Goal: Task Accomplishment & Management: Use online tool/utility

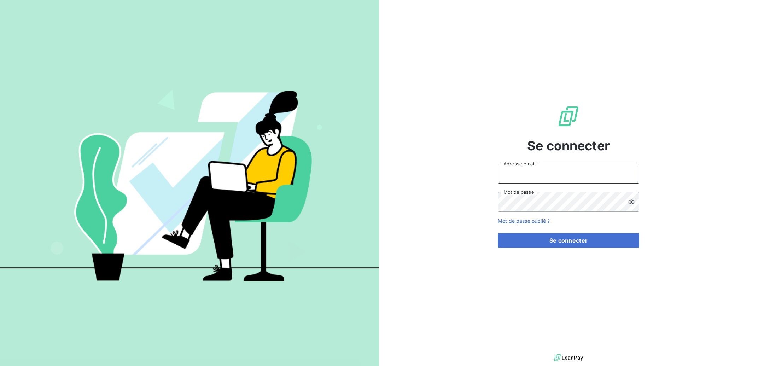
click at [528, 181] on input "Adresse email" at bounding box center [568, 174] width 141 height 20
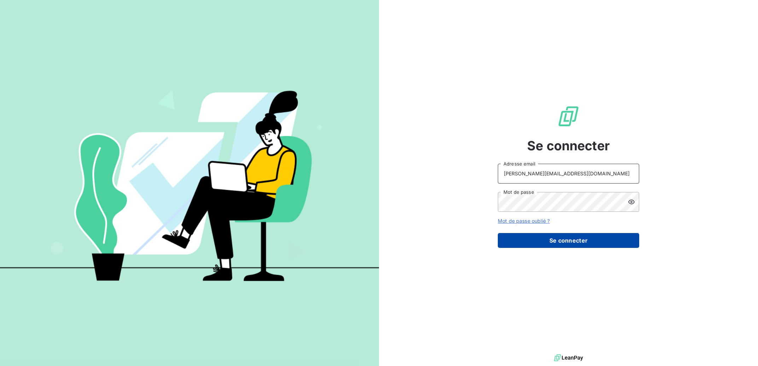
type input "[PERSON_NAME][EMAIL_ADDRESS][DOMAIN_NAME]"
click at [531, 244] on button "Se connecter" at bounding box center [568, 240] width 141 height 15
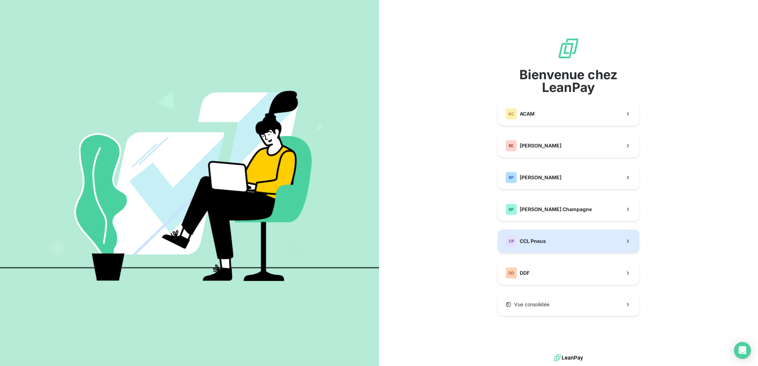
click at [543, 244] on span "CCL Pneus" at bounding box center [532, 240] width 26 height 7
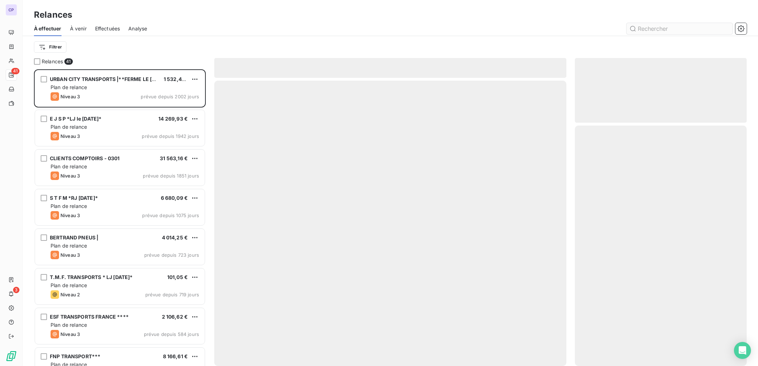
click at [645, 30] on input "text" at bounding box center [679, 28] width 106 height 11
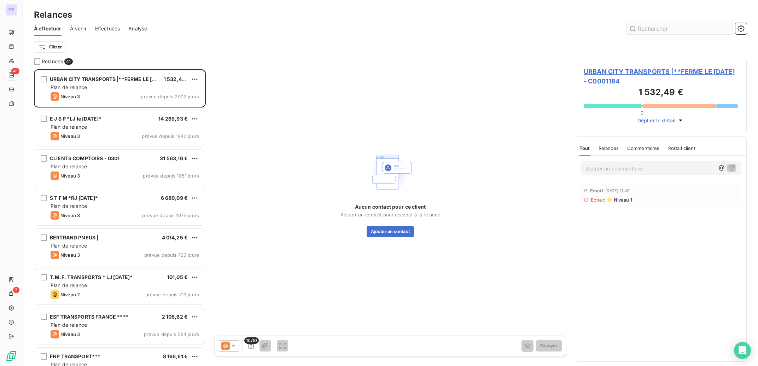
scroll to position [289, 165]
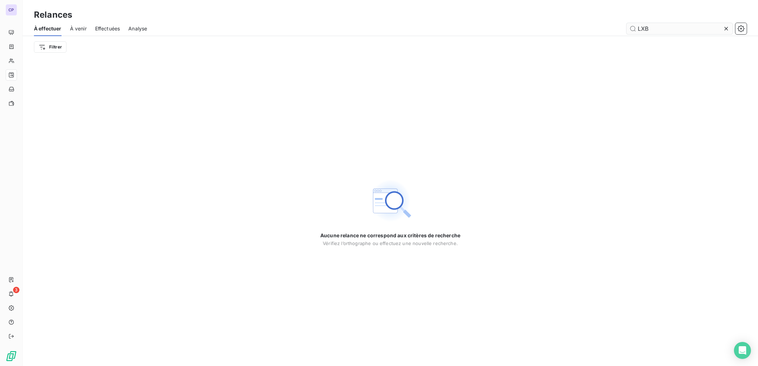
type input "LXB"
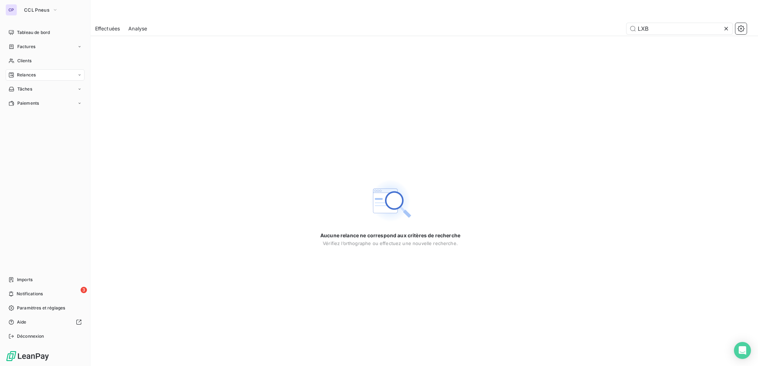
click at [30, 75] on span "Relances" at bounding box center [26, 75] width 19 height 6
click at [33, 87] on span "À effectuer" at bounding box center [28, 89] width 23 height 6
click at [34, 73] on span "Relances" at bounding box center [26, 75] width 19 height 6
click at [28, 102] on span "À venir" at bounding box center [24, 103] width 14 height 6
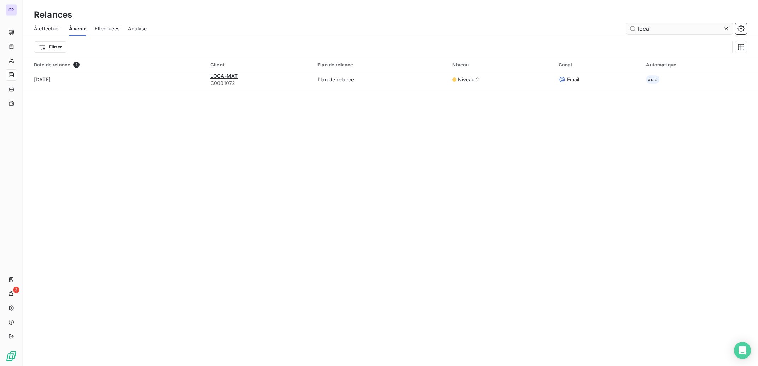
drag, startPoint x: 662, startPoint y: 30, endPoint x: 624, endPoint y: 31, distance: 37.1
click at [626, 31] on input "loca" at bounding box center [679, 28] width 106 height 11
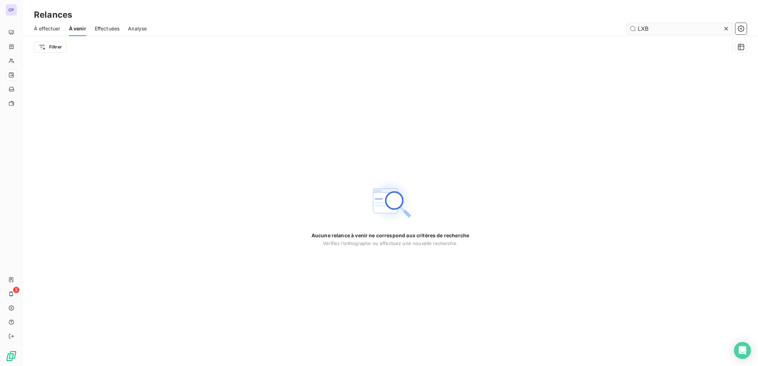
type input "LXB"
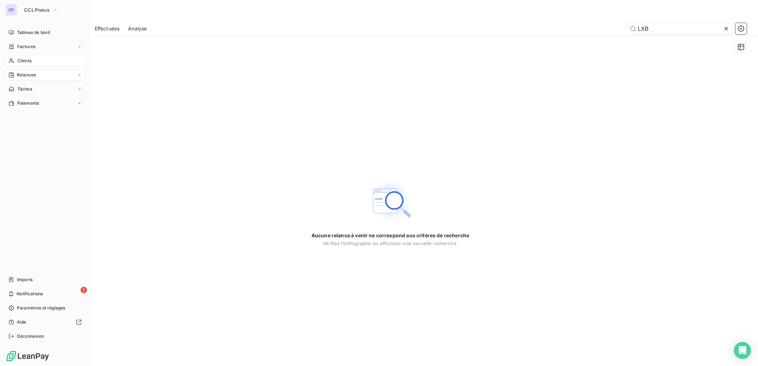
click at [27, 62] on span "Clients" at bounding box center [24, 61] width 14 height 6
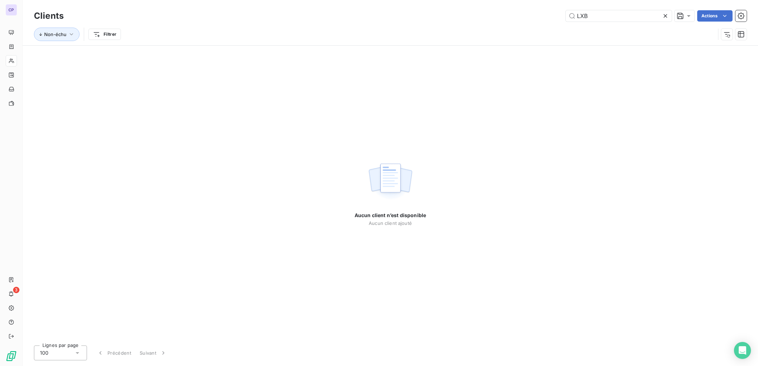
drag, startPoint x: 582, startPoint y: 16, endPoint x: 528, endPoint y: 14, distance: 53.7
click at [565, 14] on input "LXB" at bounding box center [618, 15] width 106 height 11
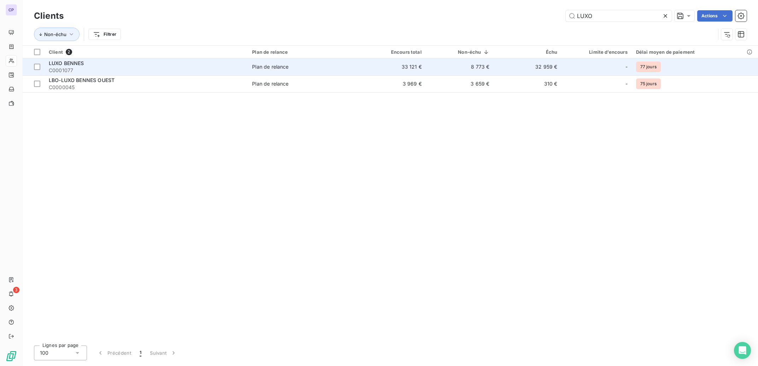
type input "LUXO"
click at [274, 67] on div "Plan de relance" at bounding box center [270, 66] width 36 height 7
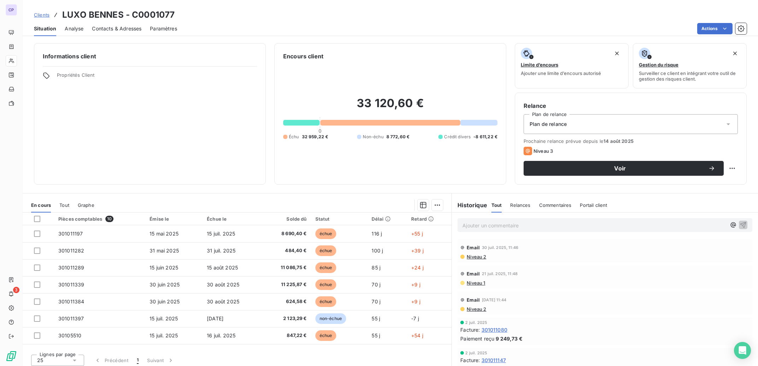
click at [467, 255] on span "Niveau 2" at bounding box center [476, 257] width 20 height 6
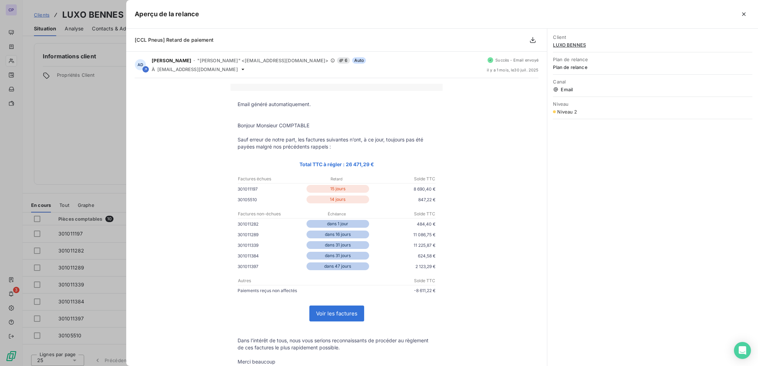
click at [68, 131] on div at bounding box center [379, 183] width 758 height 366
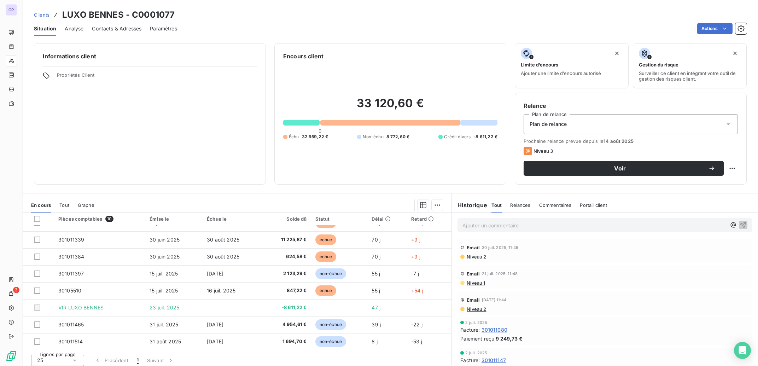
scroll to position [46, 0]
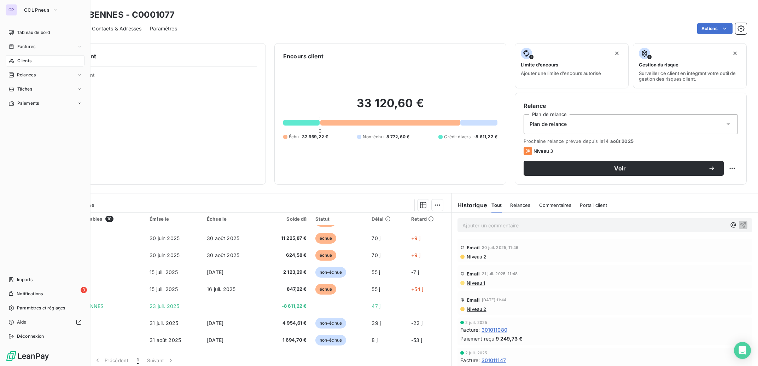
click at [26, 60] on span "Clients" at bounding box center [24, 61] width 14 height 6
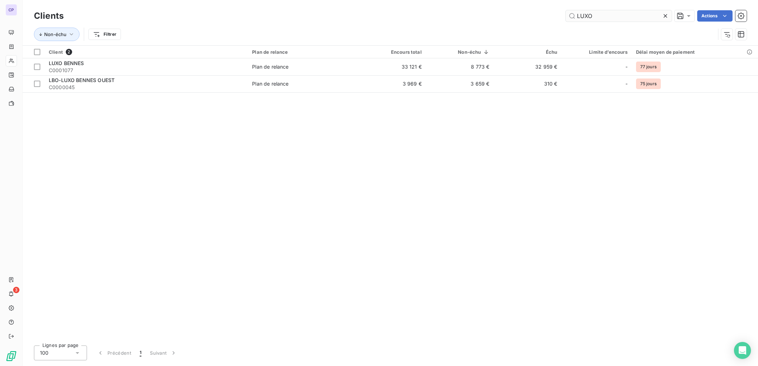
drag, startPoint x: 605, startPoint y: 17, endPoint x: 493, endPoint y: 17, distance: 112.4
click at [565, 17] on input "LUXO" at bounding box center [618, 15] width 106 height 11
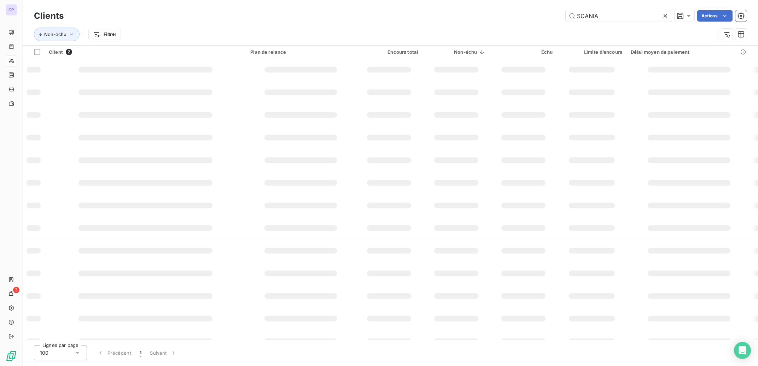
type input "SCANIA"
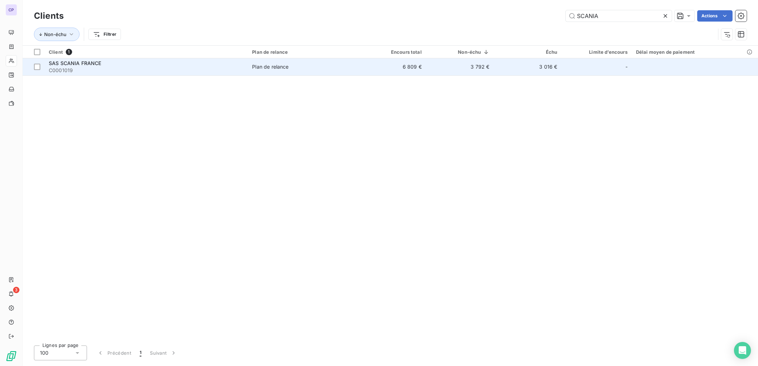
click at [430, 65] on td "3 792 €" at bounding box center [460, 66] width 68 height 17
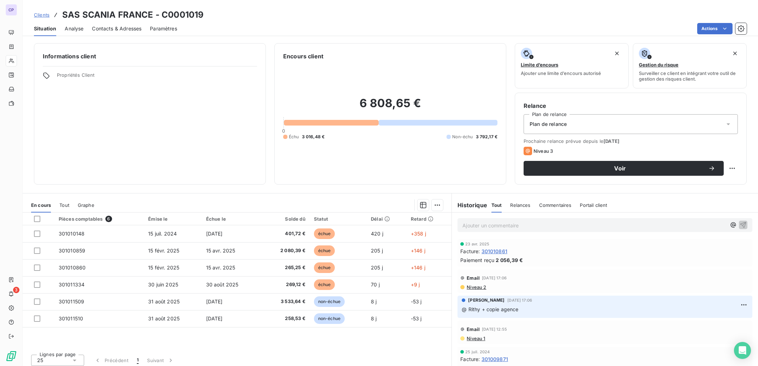
click at [475, 288] on span "Niveau 2" at bounding box center [476, 287] width 20 height 6
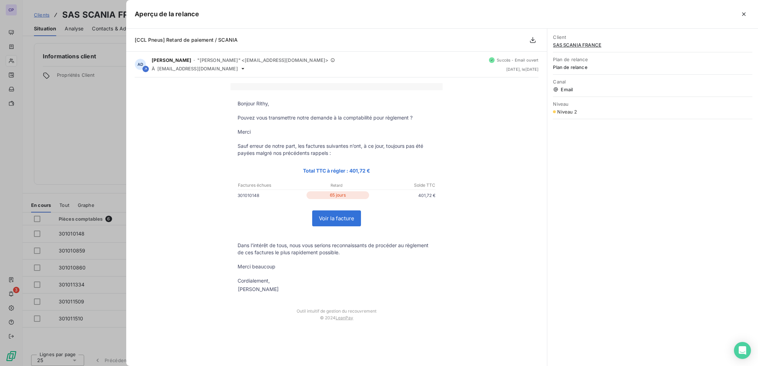
click at [82, 155] on div at bounding box center [379, 183] width 758 height 366
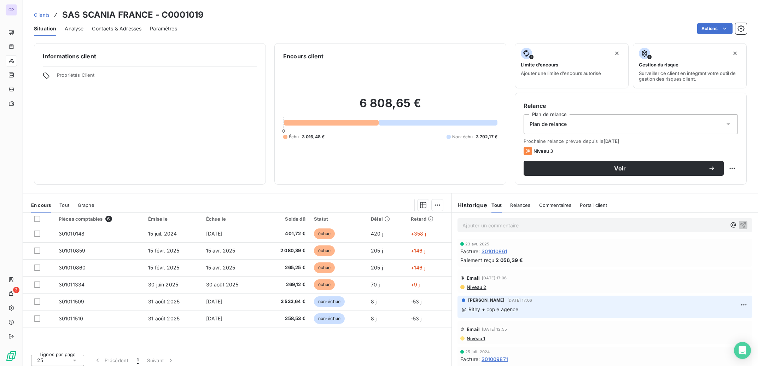
click at [475, 228] on p "Ajouter un commentaire ﻿" at bounding box center [594, 225] width 264 height 9
click at [619, 169] on span "Voir" at bounding box center [620, 168] width 176 height 6
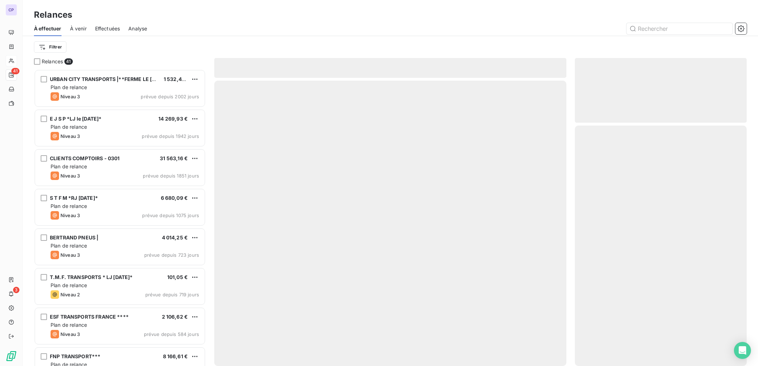
scroll to position [289, 165]
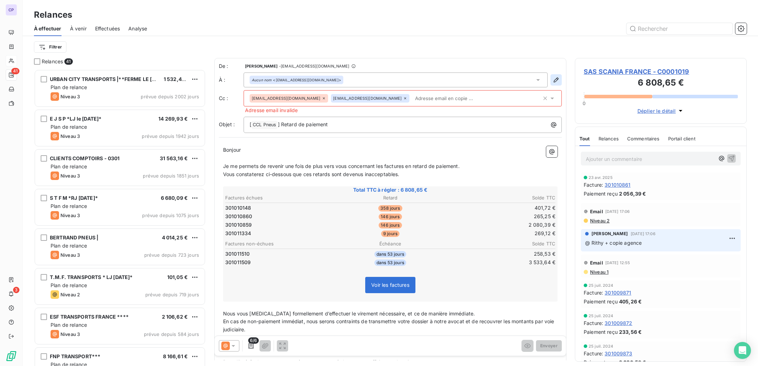
click at [553, 82] on icon "button" at bounding box center [555, 79] width 5 height 5
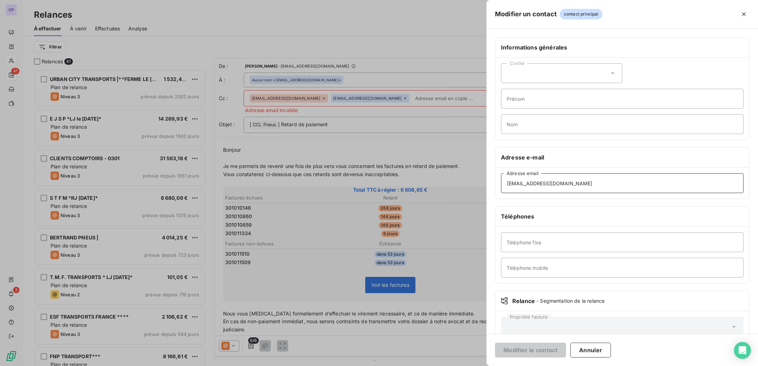
click at [581, 189] on input "[EMAIL_ADDRESS][DOMAIN_NAME]" at bounding box center [622, 183] width 242 height 20
drag, startPoint x: 579, startPoint y: 184, endPoint x: 447, endPoint y: 175, distance: 132.8
click at [501, 175] on input "[EMAIL_ADDRESS][DOMAIN_NAME]" at bounding box center [622, 183] width 242 height 20
paste input "enan.marrec"
type input "[EMAIL_ADDRESS][DOMAIN_NAME]"
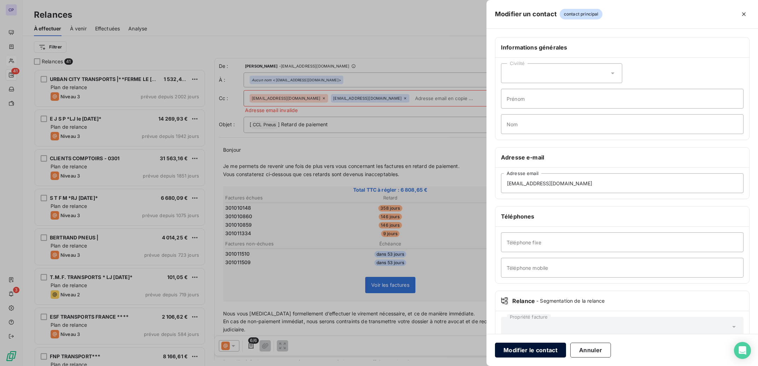
click at [551, 350] on button "Modifier le contact" at bounding box center [530, 349] width 71 height 15
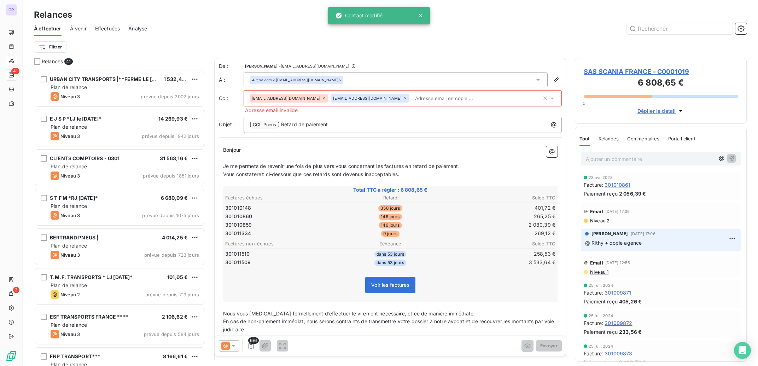
click at [322, 98] on icon at bounding box center [324, 98] width 4 height 4
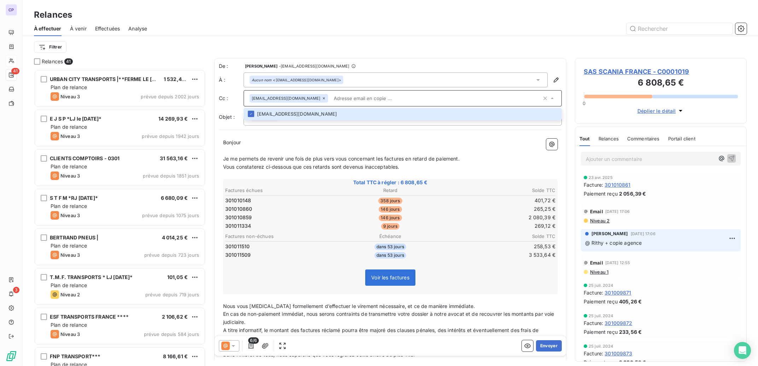
click at [334, 98] on input "text" at bounding box center [436, 98] width 211 height 11
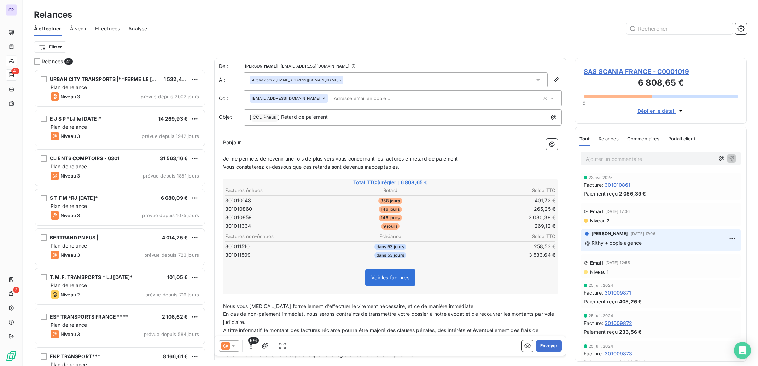
paste input "[EMAIL_ADDRESS][DOMAIN_NAME]"
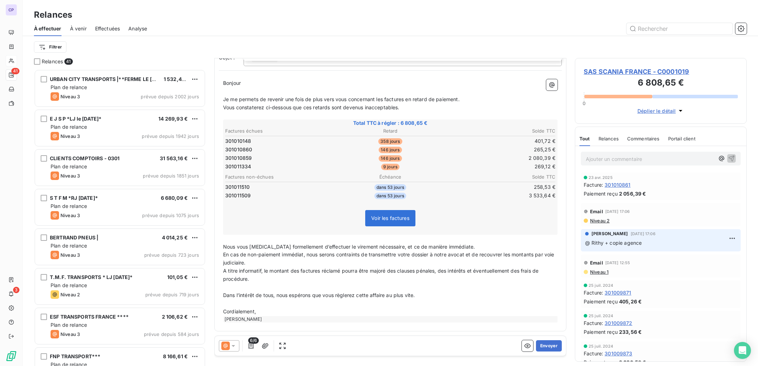
scroll to position [0, 0]
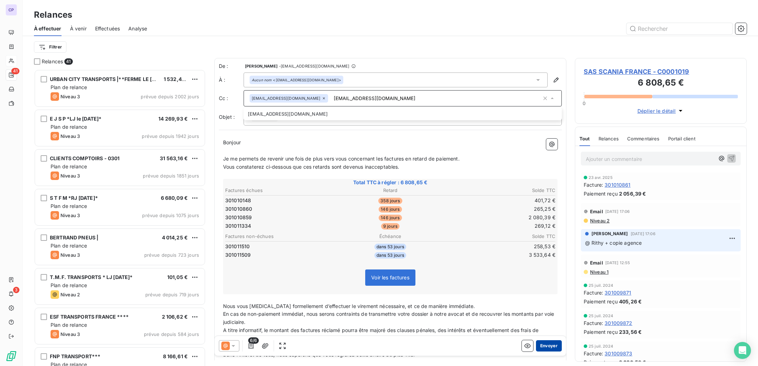
type input "[EMAIL_ADDRESS][DOMAIN_NAME]"
click at [545, 346] on button "Envoyer" at bounding box center [549, 345] width 26 height 11
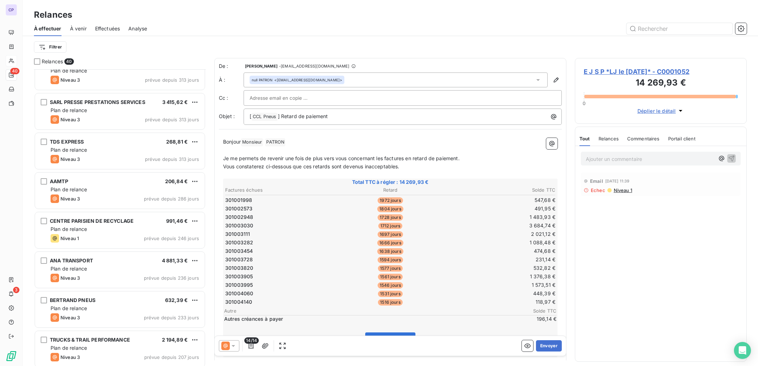
scroll to position [498, 0]
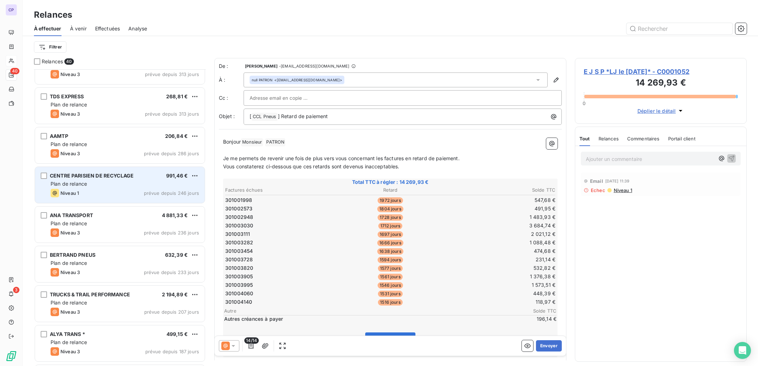
click at [157, 180] on div "CENTRE PARISIEN DE RECYCLAGE 991,46 € Plan de relance Niveau 1 prévue depuis 24…" at bounding box center [120, 185] width 170 height 36
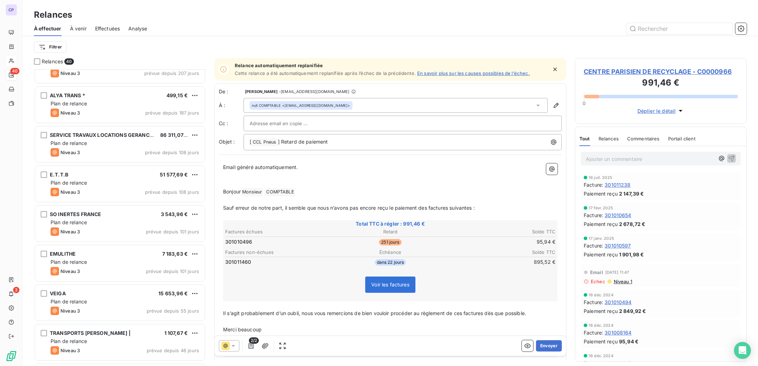
scroll to position [746, 0]
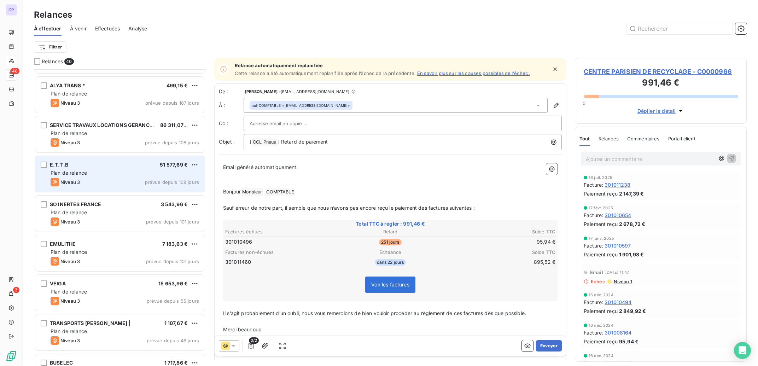
click at [135, 175] on div "Plan de relance" at bounding box center [125, 172] width 148 height 7
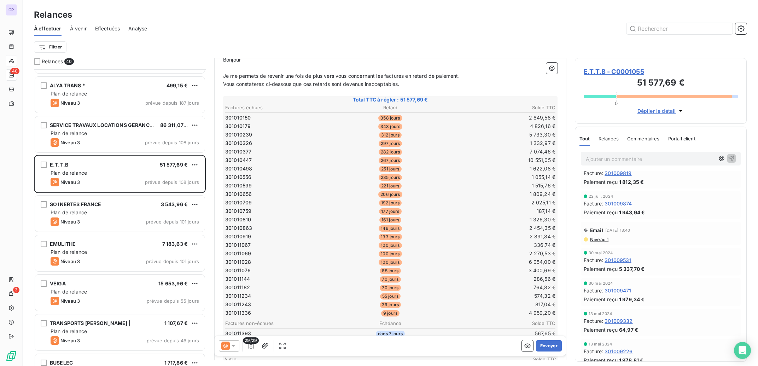
scroll to position [88, 0]
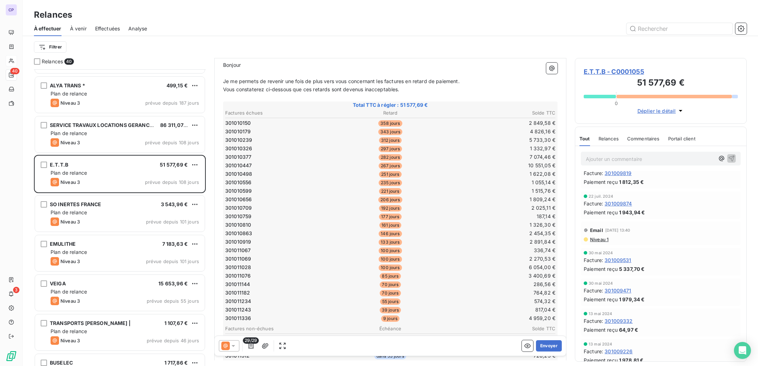
click at [624, 160] on p "Ajouter un commentaire ﻿" at bounding box center [650, 158] width 129 height 9
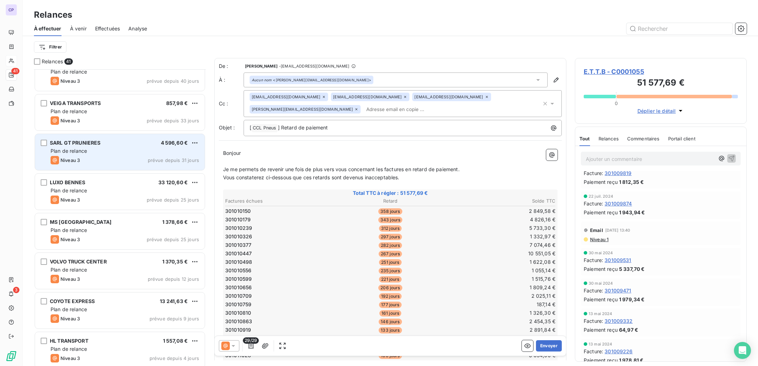
scroll to position [1327, 0]
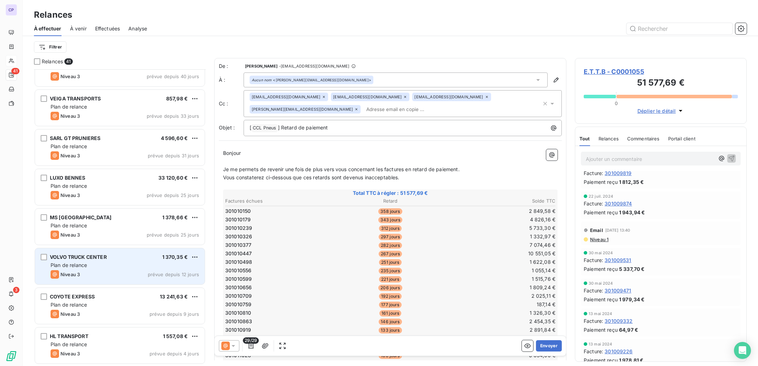
click at [128, 264] on div "Plan de relance" at bounding box center [125, 264] width 148 height 7
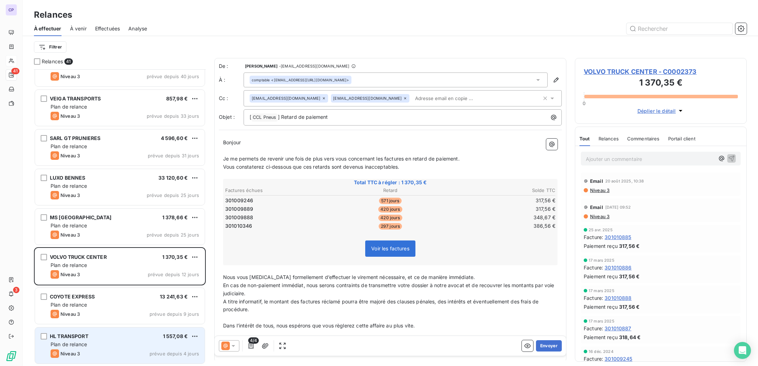
click at [95, 348] on div "HL TRANSPORT 1 557,08 € Plan de relance Niveau 3 prévue depuis 4 jours" at bounding box center [120, 345] width 170 height 36
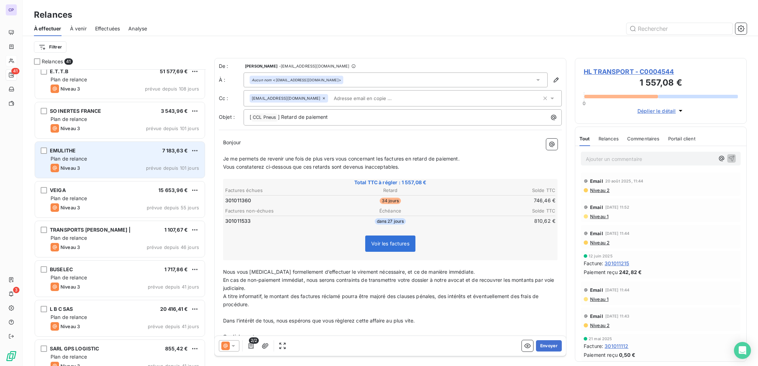
scroll to position [900, 0]
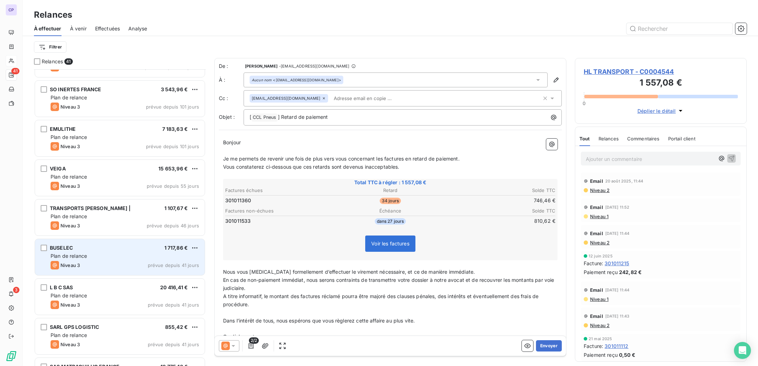
click at [101, 255] on div "Plan de relance" at bounding box center [125, 255] width 148 height 7
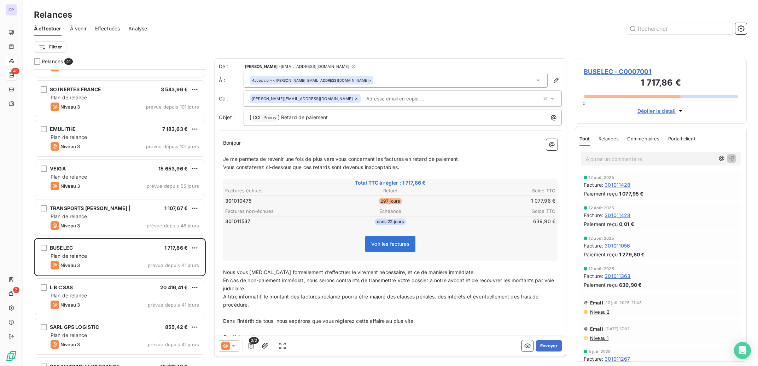
scroll to position [26, 0]
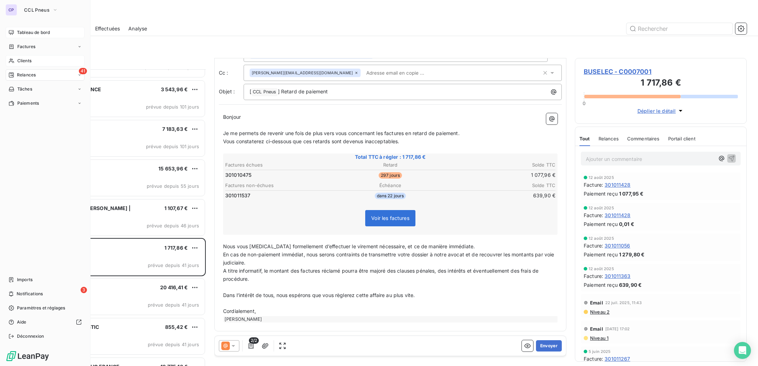
click at [30, 34] on span "Tableau de bord" at bounding box center [33, 32] width 33 height 6
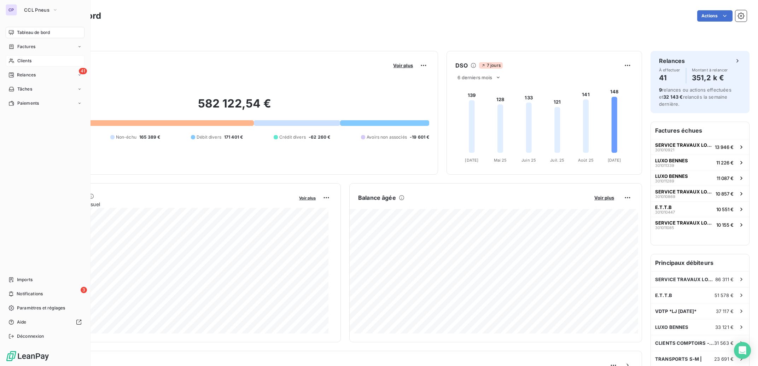
click at [28, 60] on span "Clients" at bounding box center [24, 61] width 14 height 6
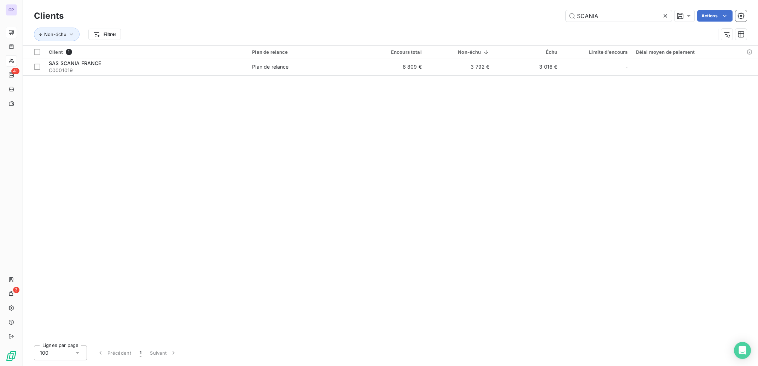
click at [665, 16] on icon at bounding box center [665, 15] width 7 height 7
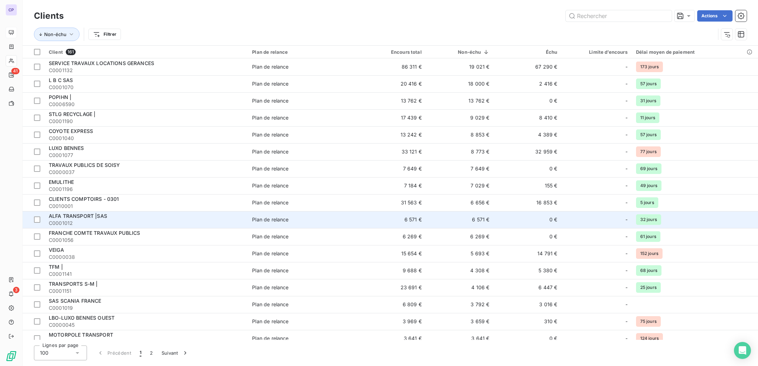
click at [475, 221] on td "6 571 €" at bounding box center [460, 219] width 68 height 17
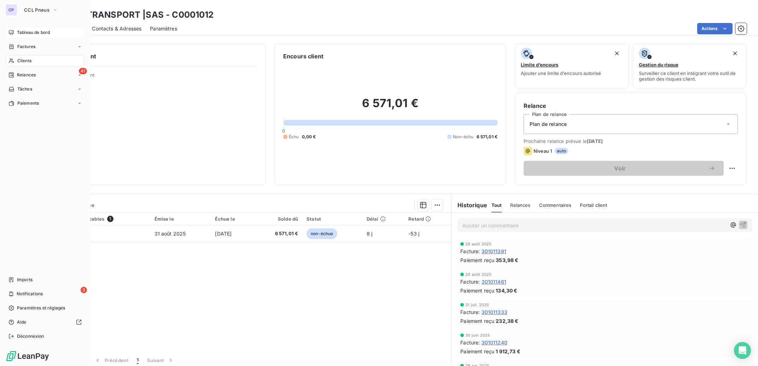
click at [37, 31] on span "Tableau de bord" at bounding box center [33, 32] width 33 height 6
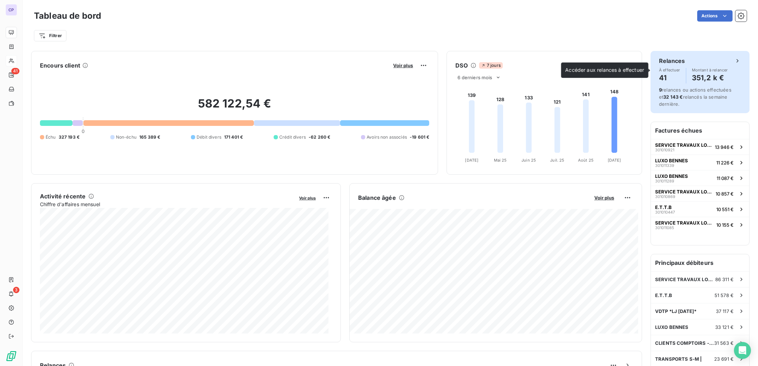
click at [717, 73] on h4 "351,2 k €" at bounding box center [710, 77] width 36 height 11
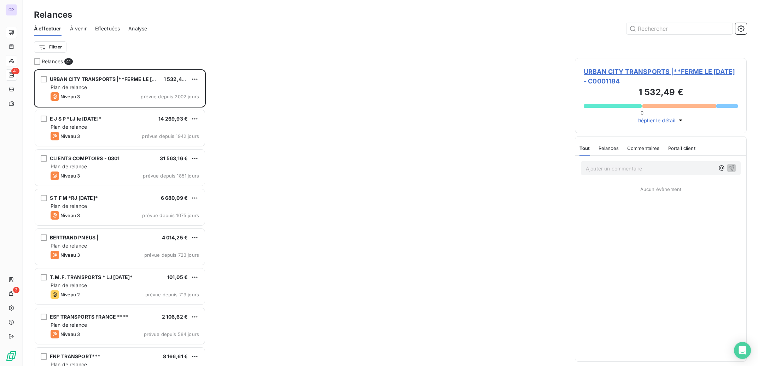
scroll to position [289, 165]
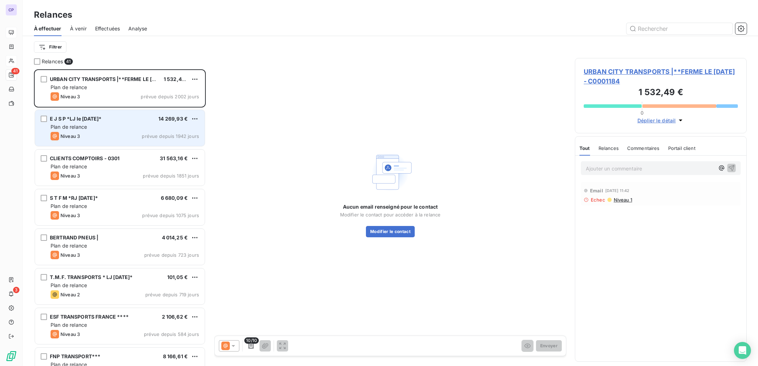
click at [166, 125] on div "Plan de relance" at bounding box center [125, 126] width 148 height 7
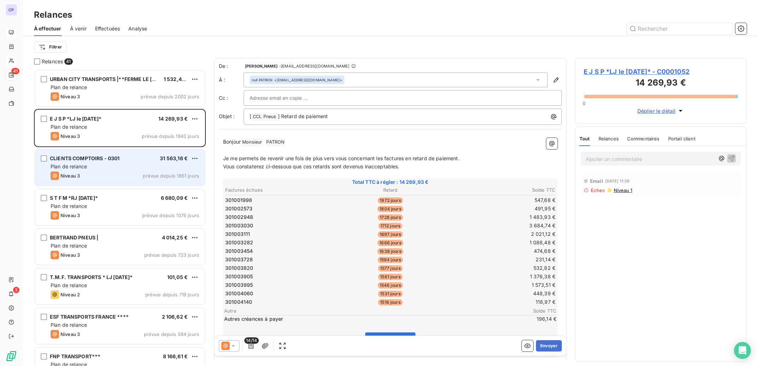
click at [154, 160] on div "CLIENTS COMPTOIRS - 0301 31 563,16 €" at bounding box center [125, 158] width 148 height 6
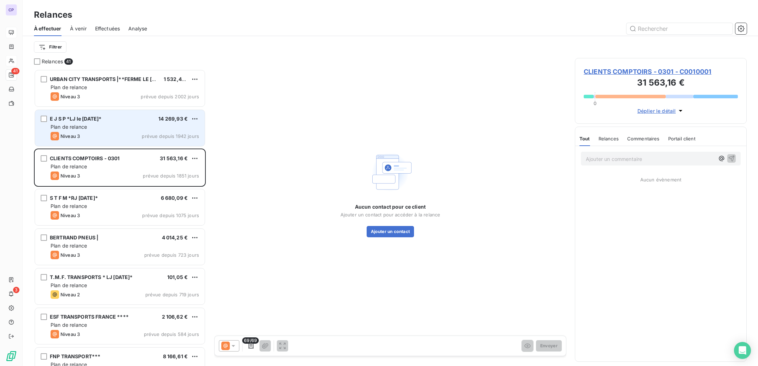
click at [184, 123] on div "E J S P *LJ le [DATE]* 14 269,93 € Plan de relance Niveau 3 prévue depuis 1942 …" at bounding box center [120, 128] width 170 height 36
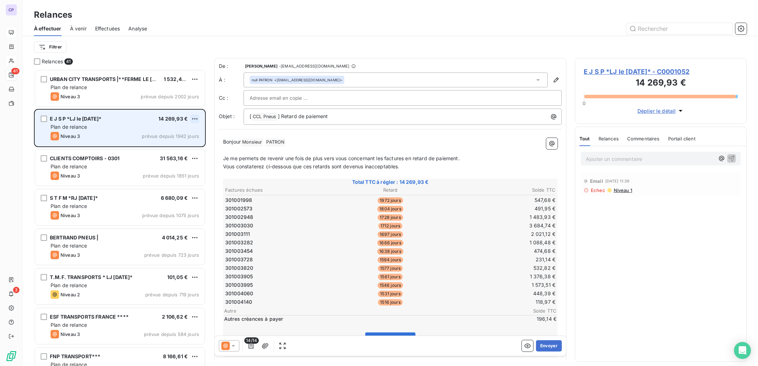
click at [196, 118] on html "CP 41 3 Relances À effectuer À venir Effectuées Analyse Filtrer Relances 41 URB…" at bounding box center [379, 183] width 758 height 366
click at [170, 145] on div "Passer cette action" at bounding box center [164, 145] width 63 height 11
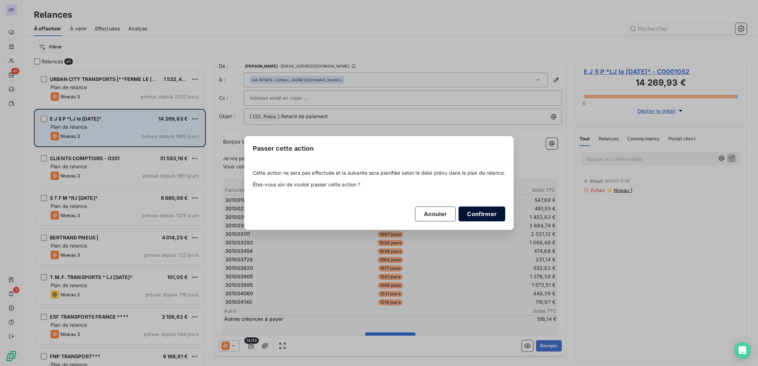
click at [482, 211] on button "Confirmer" at bounding box center [481, 213] width 47 height 15
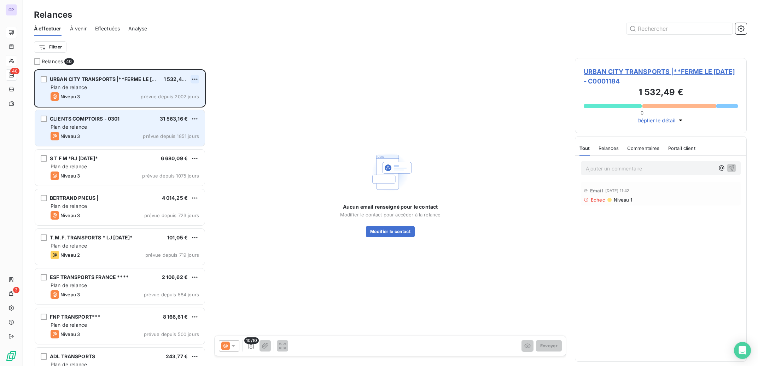
click at [195, 79] on html "CP 40 3 Relances À effectuer À venir Effectuées Analyse Filtrer Relances 40 URB…" at bounding box center [379, 183] width 758 height 366
click at [175, 105] on div "Passer cette action" at bounding box center [164, 106] width 63 height 11
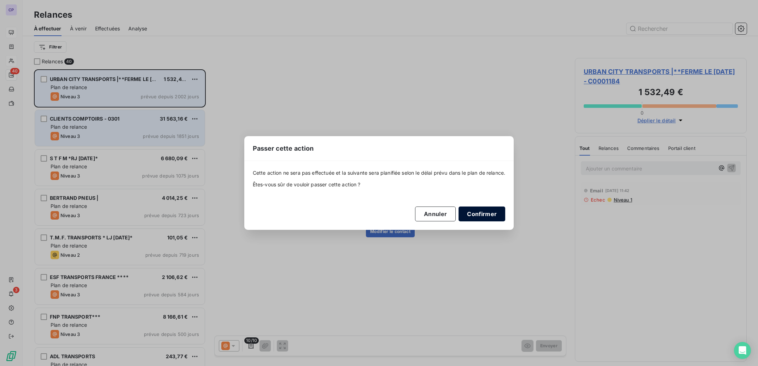
click at [489, 214] on button "Confirmer" at bounding box center [481, 213] width 47 height 15
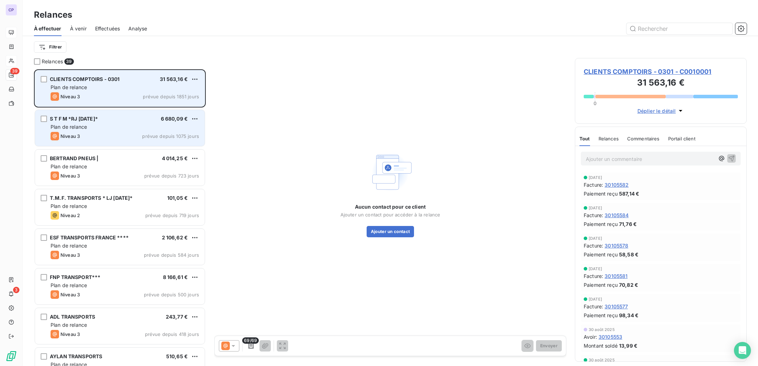
scroll to position [0, 0]
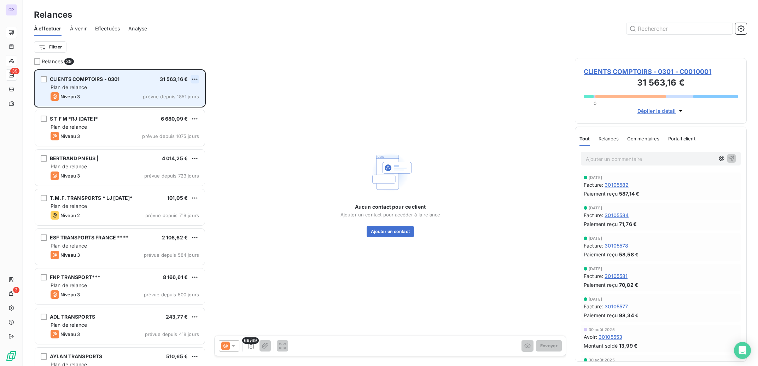
click at [198, 78] on html "CP 39 3 Relances À effectuer À venir Effectuées Analyse Filtrer Relances 39 CLI…" at bounding box center [379, 183] width 758 height 366
click at [167, 107] on div "Passer cette action" at bounding box center [164, 106] width 63 height 11
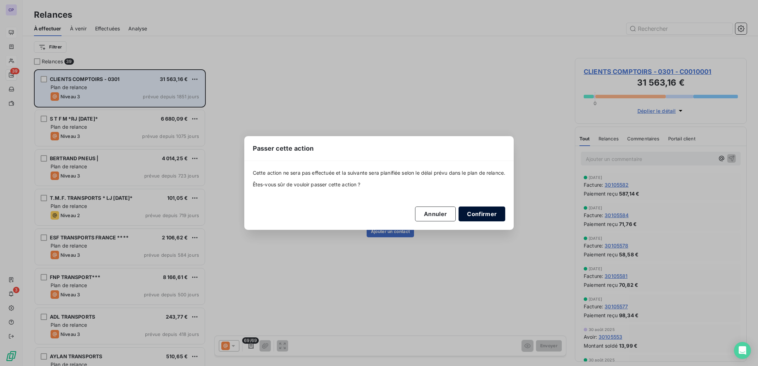
click at [485, 213] on button "Confirmer" at bounding box center [481, 213] width 47 height 15
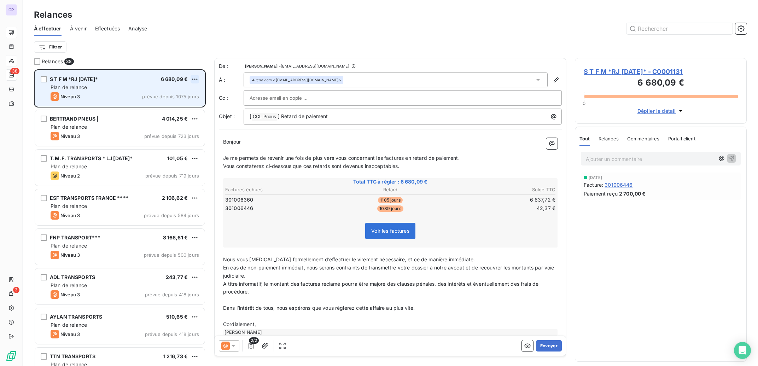
click at [194, 76] on html "CP 38 3 Relances À effectuer À venir Effectuées Analyse Filtrer Relances 38 S T…" at bounding box center [379, 183] width 758 height 366
click at [182, 107] on div "Passer cette action" at bounding box center [164, 106] width 63 height 11
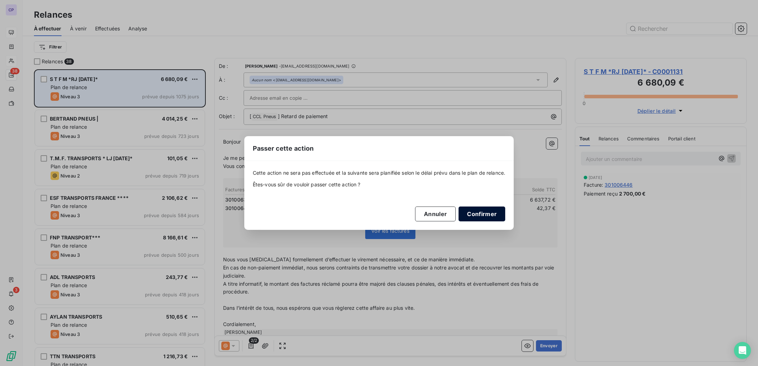
click at [500, 215] on button "Confirmer" at bounding box center [481, 213] width 47 height 15
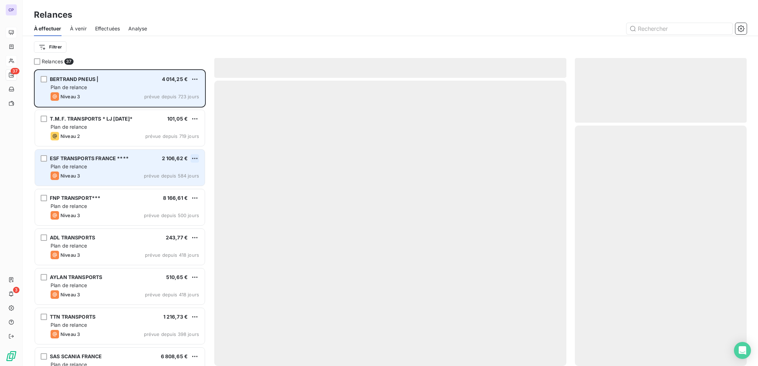
scroll to position [0, 0]
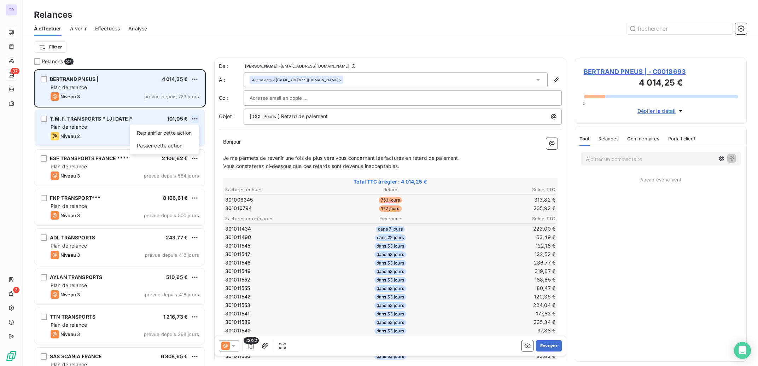
click at [196, 116] on html "CP 37 3 Relances À effectuer À venir Effectuées Analyse Filtrer Relances 37 BER…" at bounding box center [379, 183] width 758 height 366
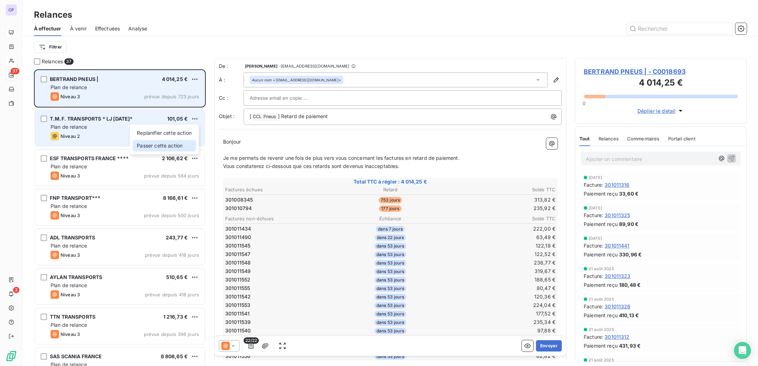
click at [179, 143] on div "Passer cette action" at bounding box center [164, 145] width 63 height 11
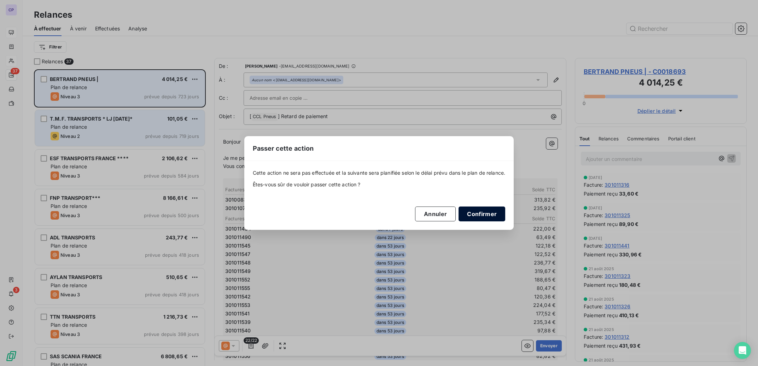
click at [490, 213] on button "Confirmer" at bounding box center [481, 213] width 47 height 15
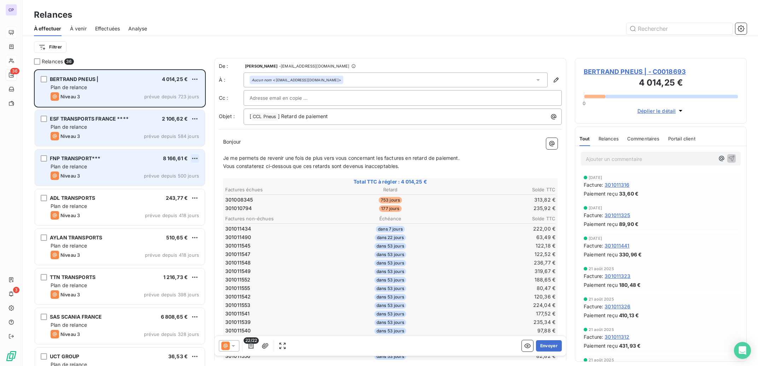
click at [195, 158] on html "CP 36 3 Relances À effectuer À venir Effectuées Analyse Filtrer Relances 36 BER…" at bounding box center [379, 183] width 758 height 366
click at [172, 183] on div "Passer cette action" at bounding box center [164, 185] width 63 height 11
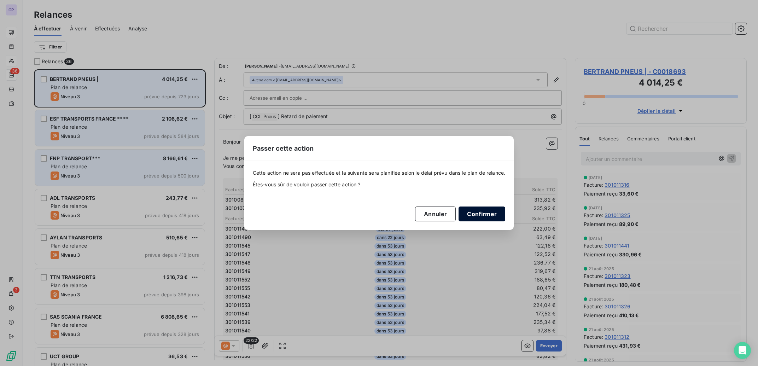
click at [496, 213] on button "Confirmer" at bounding box center [481, 213] width 47 height 15
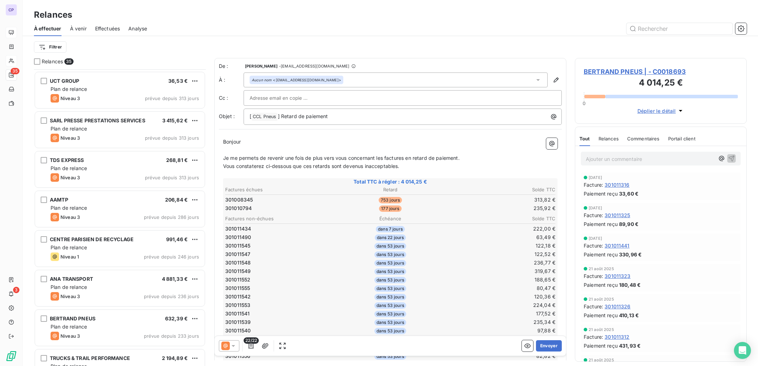
scroll to position [0, 0]
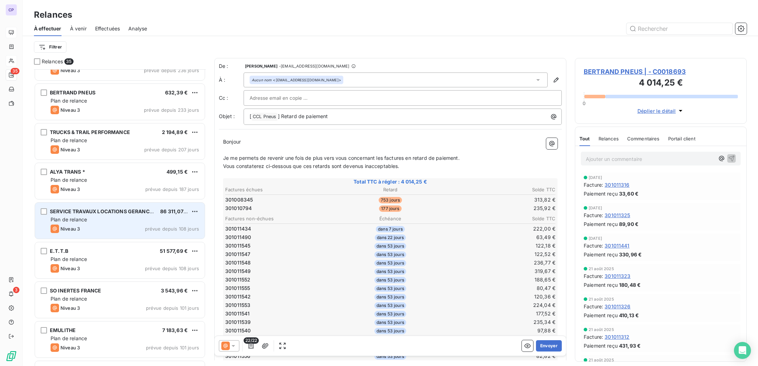
click at [156, 220] on div "Plan de relance" at bounding box center [125, 219] width 148 height 7
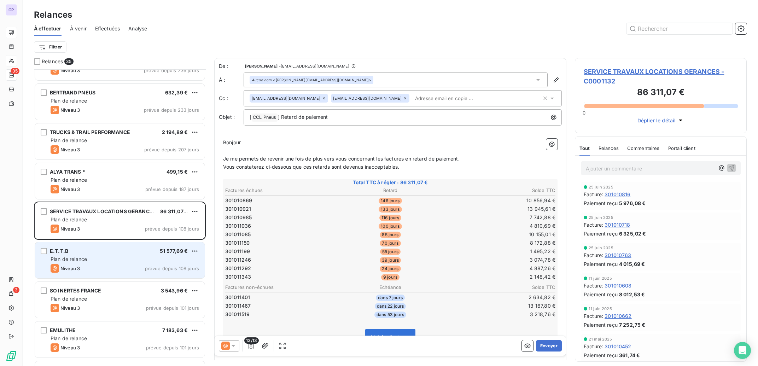
click at [138, 265] on div "Niveau 3 prévue depuis 108 jours" at bounding box center [125, 268] width 148 height 8
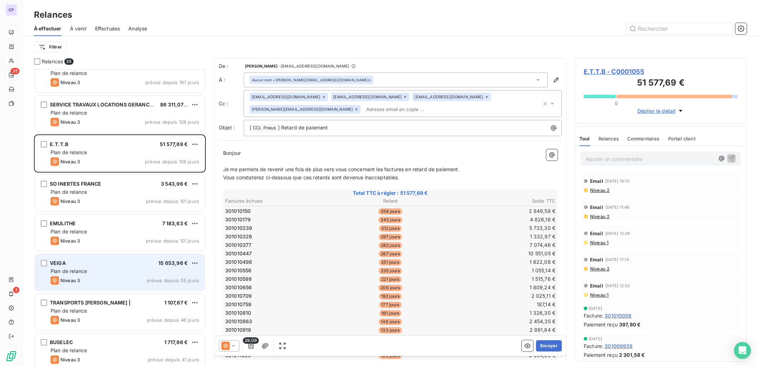
click at [149, 270] on div "Plan de relance" at bounding box center [125, 271] width 148 height 7
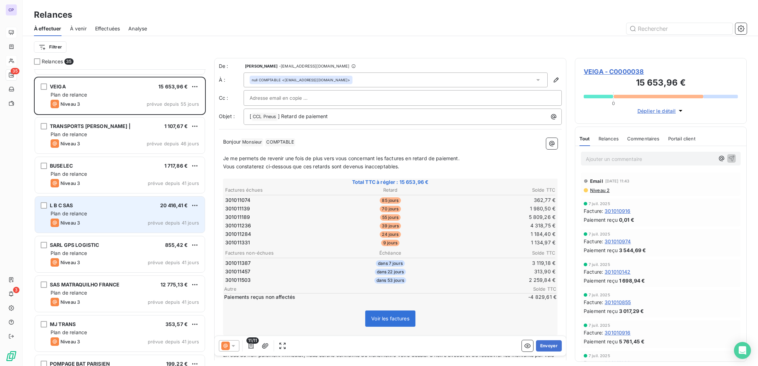
scroll to position [746, 0]
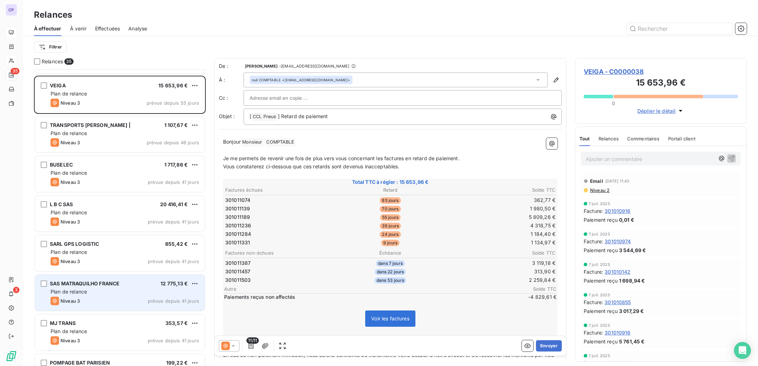
click at [145, 292] on div "Plan de relance" at bounding box center [125, 291] width 148 height 7
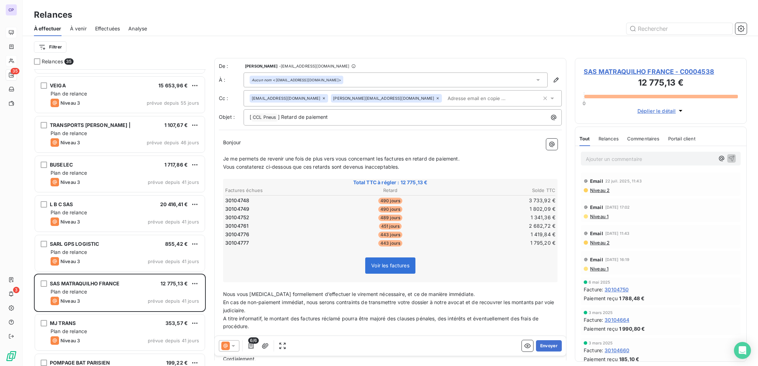
click at [435, 99] on icon at bounding box center [437, 98] width 4 height 4
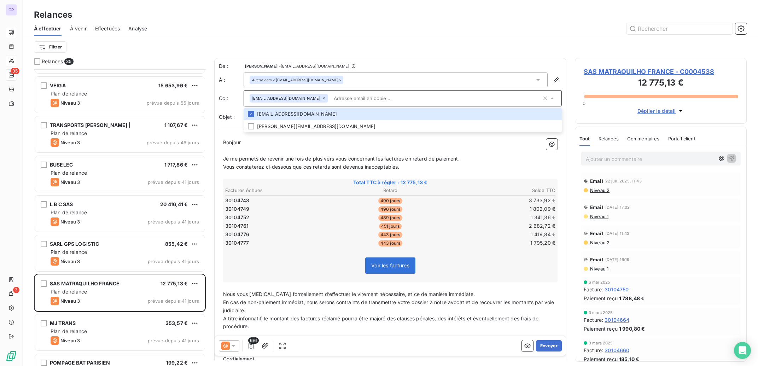
click at [543, 352] on div "6/6 Envoyer" at bounding box center [389, 346] width 351 height 20
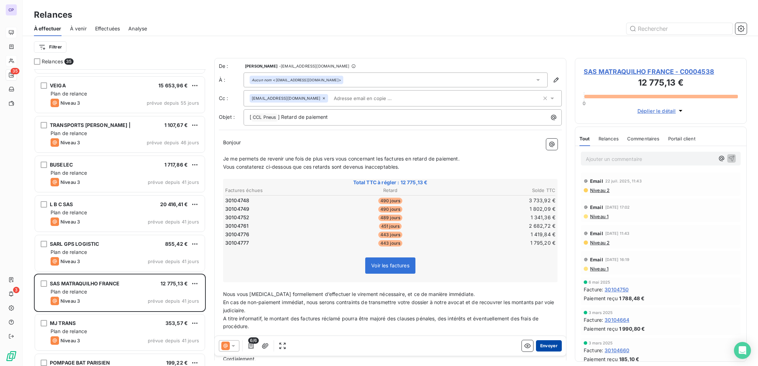
click at [542, 344] on button "Envoyer" at bounding box center [549, 345] width 26 height 11
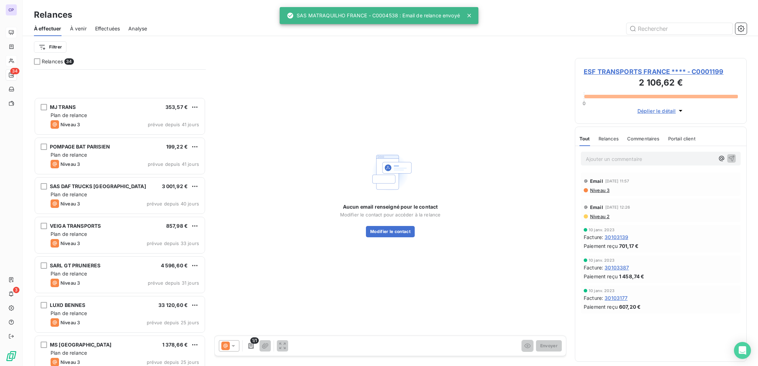
scroll to position [1030, 0]
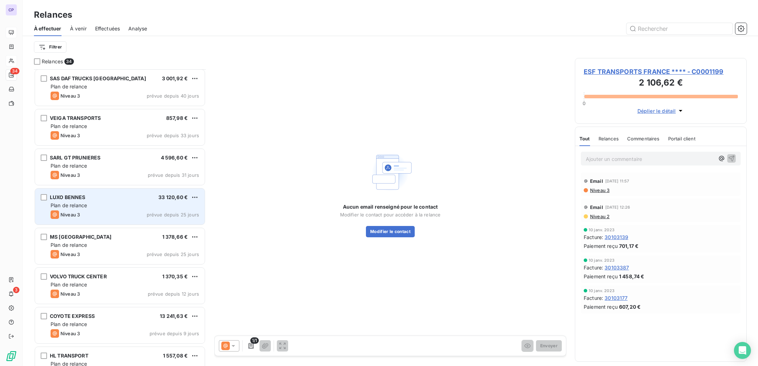
click at [112, 210] on div "LUXO BENNES 33 120,60 € Plan de relance Niveau 3 prévue depuis 25 jours" at bounding box center [120, 206] width 170 height 36
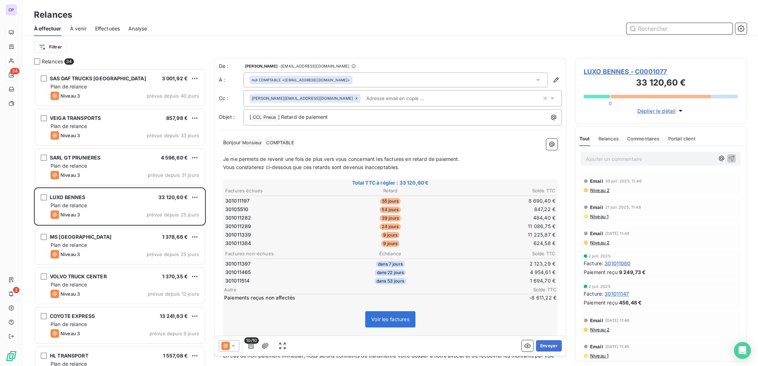
click at [657, 32] on input "text" at bounding box center [679, 28] width 106 height 11
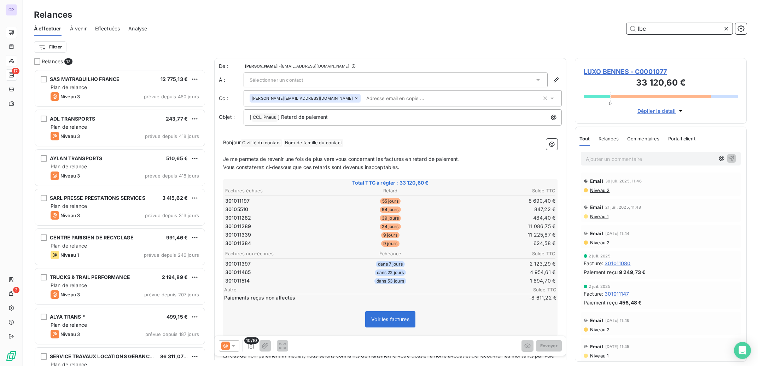
scroll to position [289, 165]
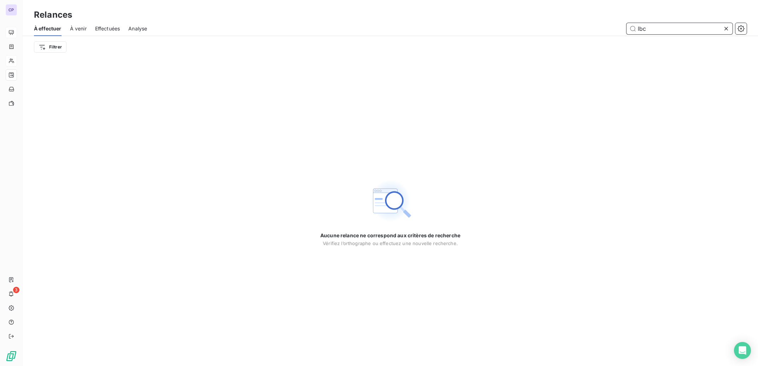
drag, startPoint x: 662, startPoint y: 32, endPoint x: 584, endPoint y: 31, distance: 77.4
click at [626, 31] on input "lbc" at bounding box center [679, 28] width 106 height 11
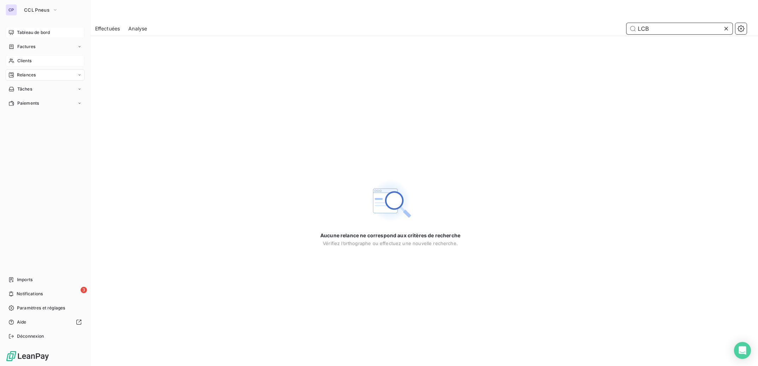
type input "LCB"
click at [23, 59] on span "Clients" at bounding box center [24, 61] width 14 height 6
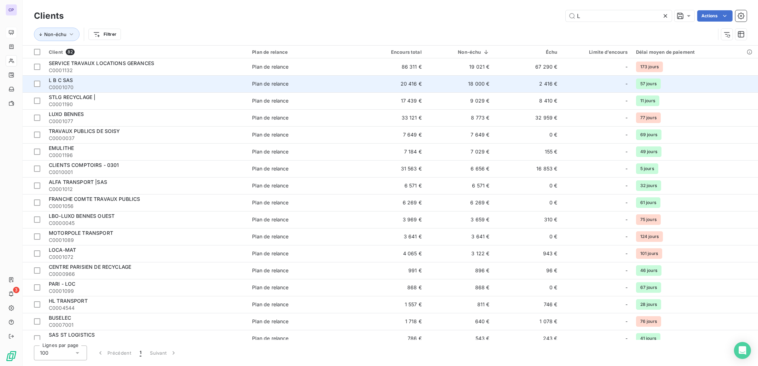
type input "L"
